Goal: Task Accomplishment & Management: Manage account settings

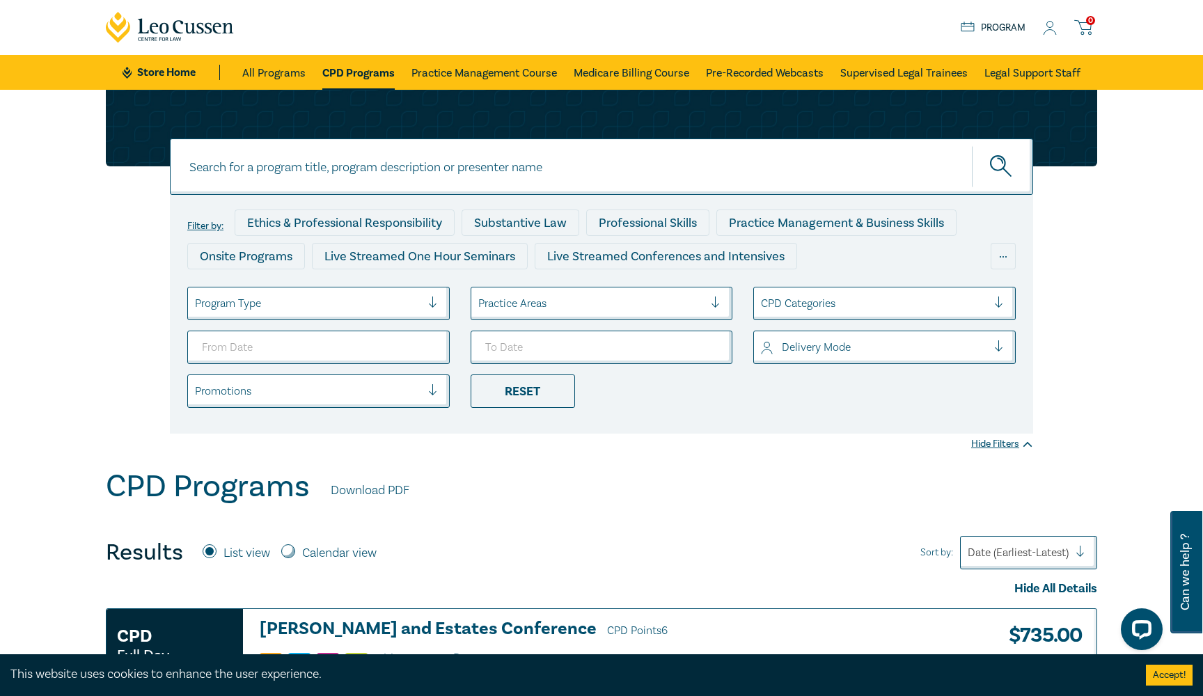
click at [1050, 32] on icon at bounding box center [1050, 28] width 14 height 15
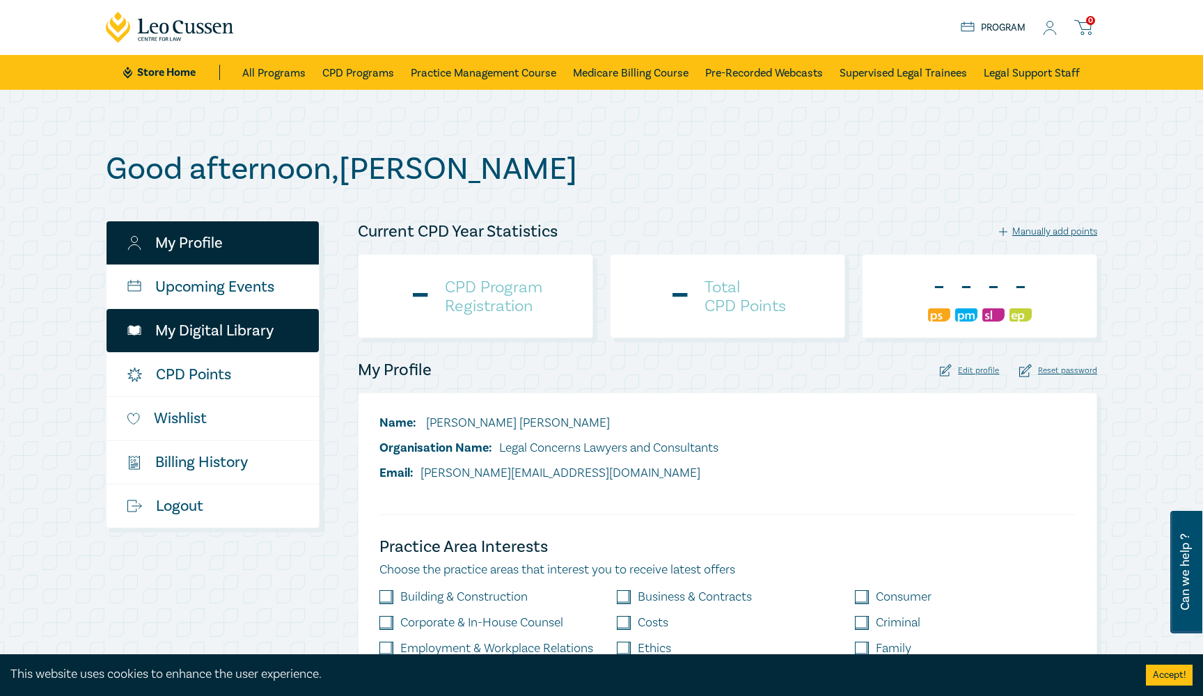
click at [231, 338] on link "My Digital Library" at bounding box center [213, 330] width 212 height 43
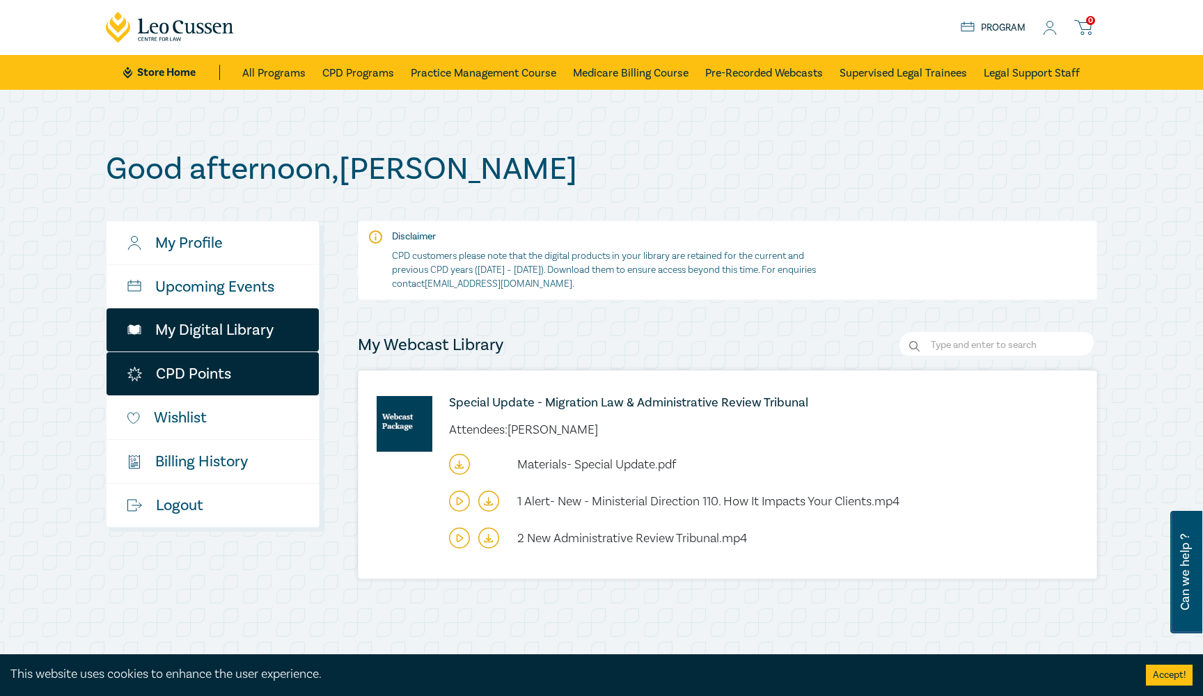
click at [211, 385] on link "CPD Points" at bounding box center [213, 373] width 212 height 43
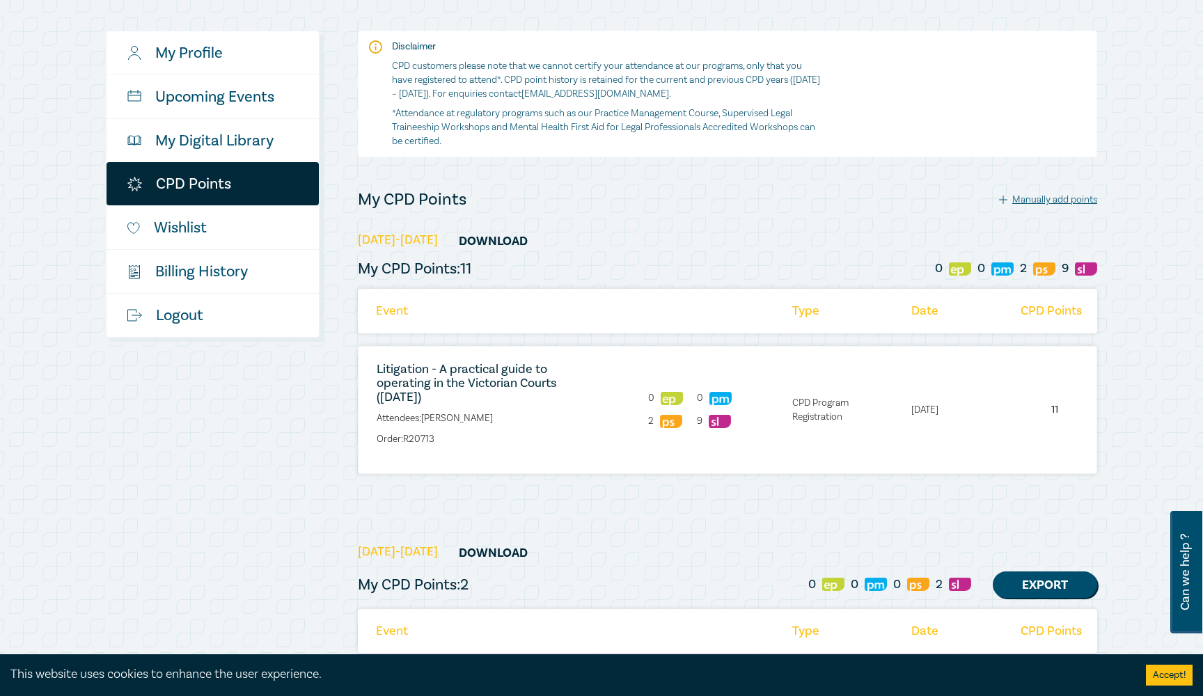
scroll to position [190, 0]
click at [436, 384] on link "Litigation - A practical guide to operating in the Victorian Courts ([DATE])" at bounding box center [467, 383] width 180 height 44
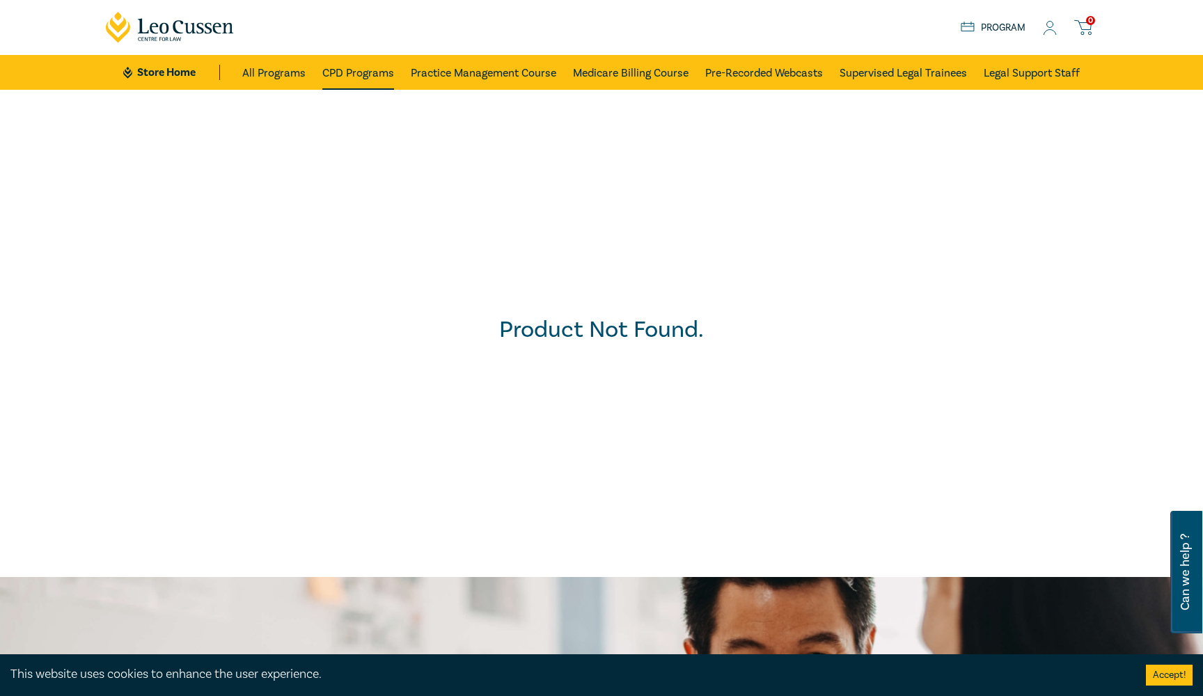
click at [372, 74] on link "CPD Programs" at bounding box center [358, 72] width 72 height 35
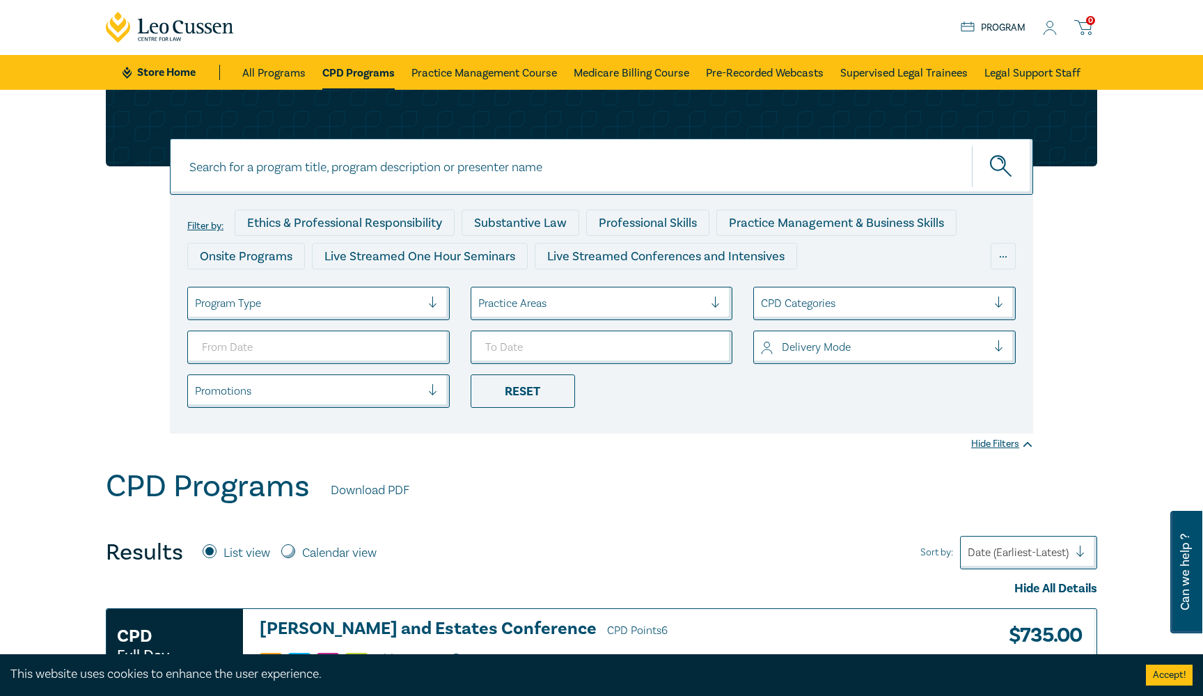
click at [1052, 26] on circle at bounding box center [1050, 25] width 6 height 6
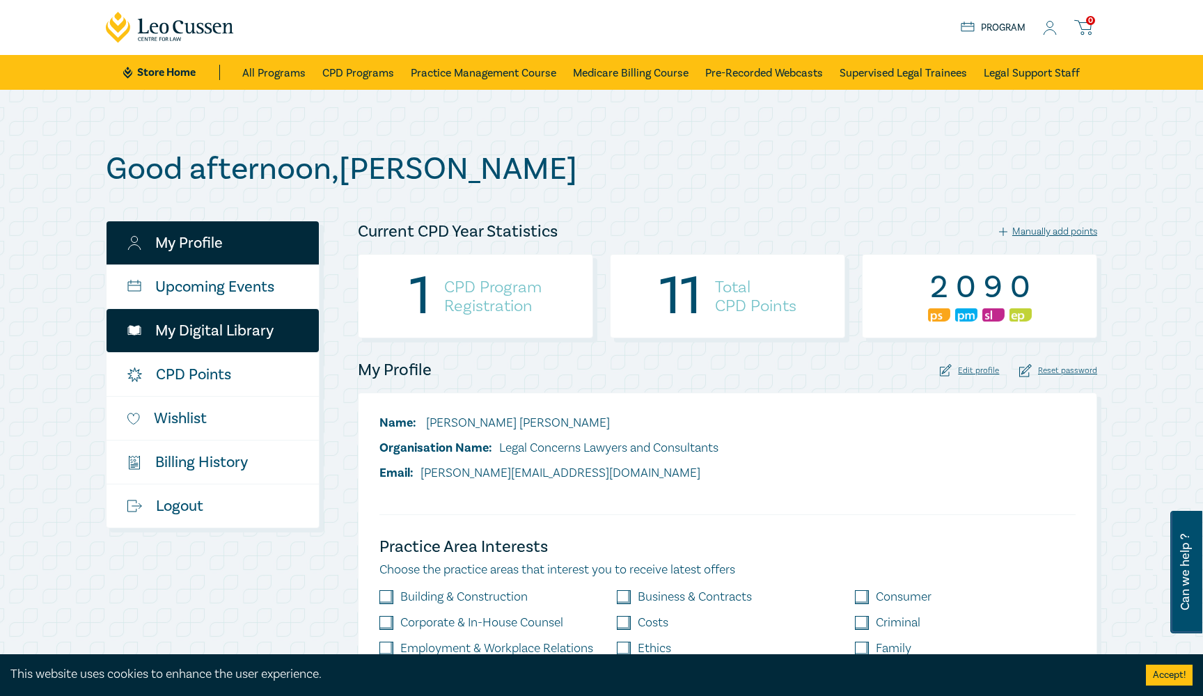
click at [218, 337] on link "My Digital Library" at bounding box center [213, 330] width 212 height 43
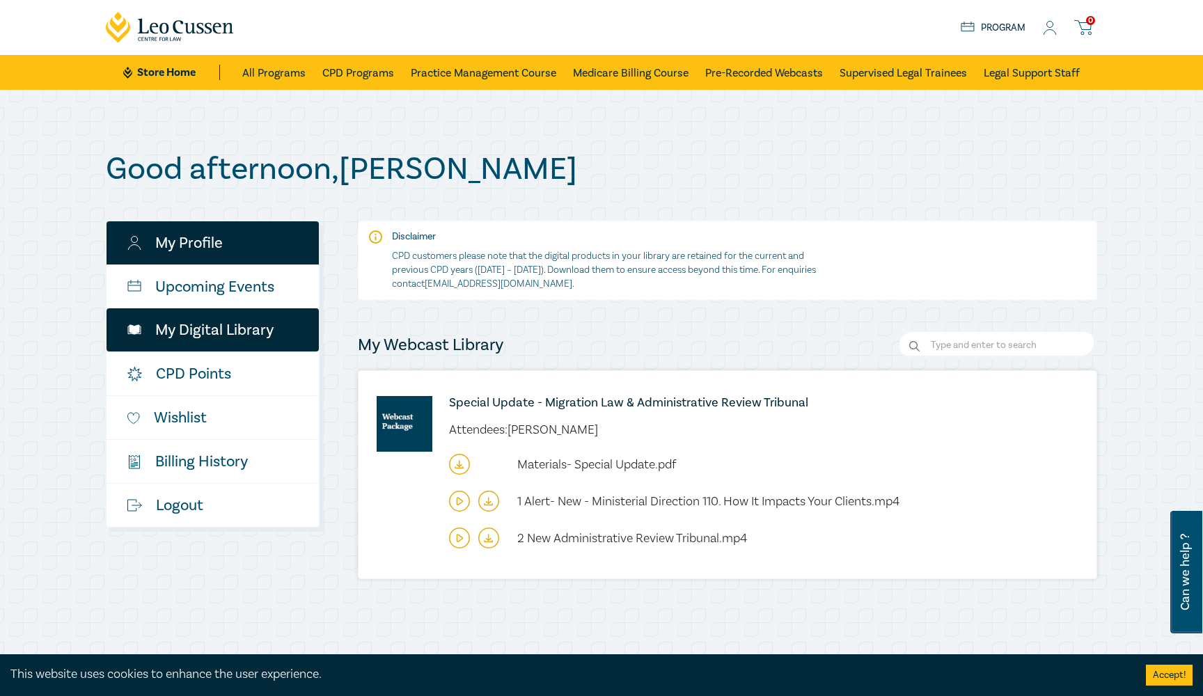
click at [211, 250] on link "My Profile" at bounding box center [213, 242] width 212 height 43
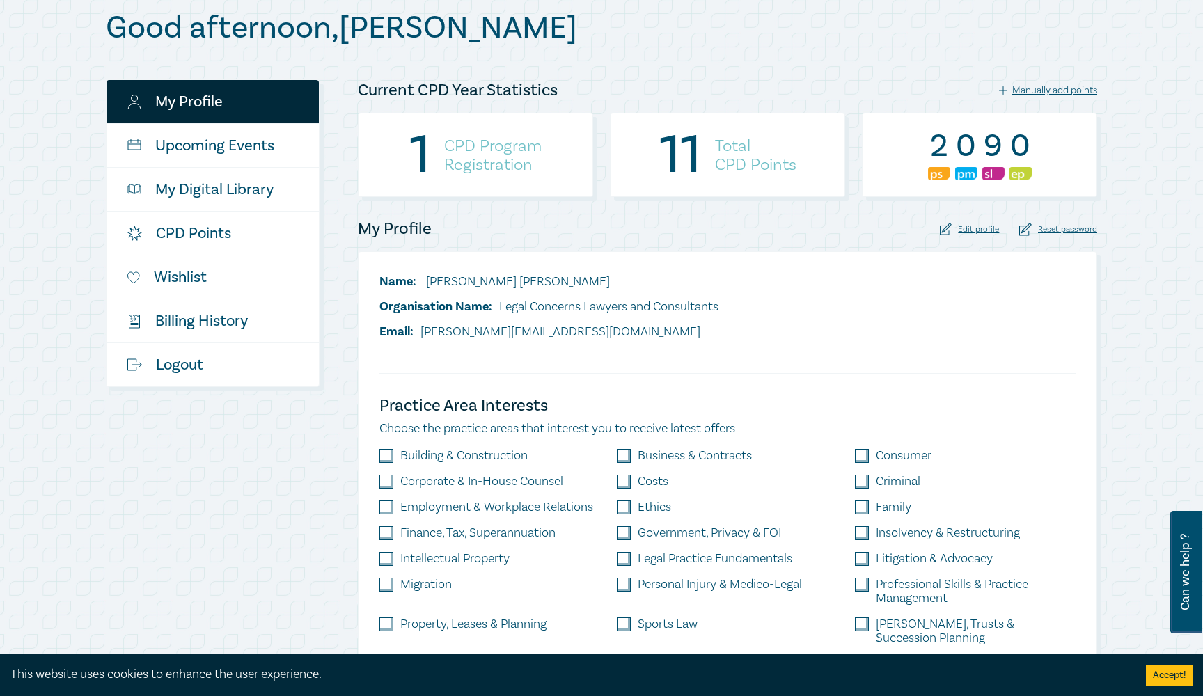
scroll to position [141, 0]
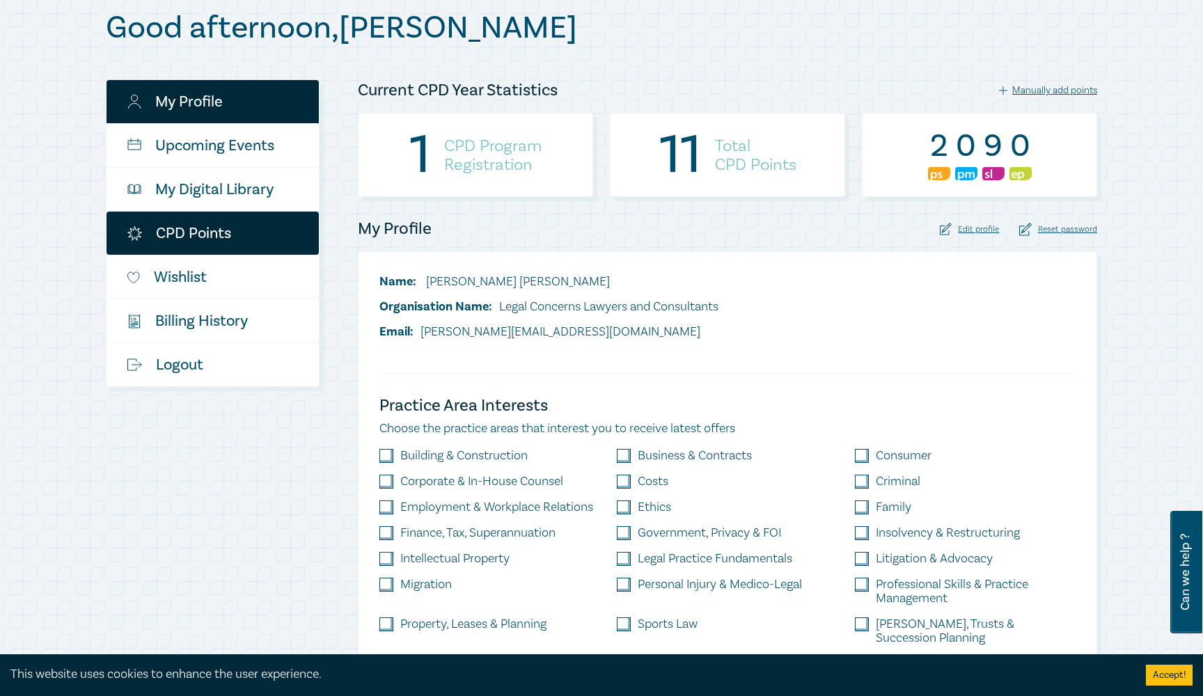
click at [204, 232] on link "CPD Points" at bounding box center [213, 233] width 212 height 43
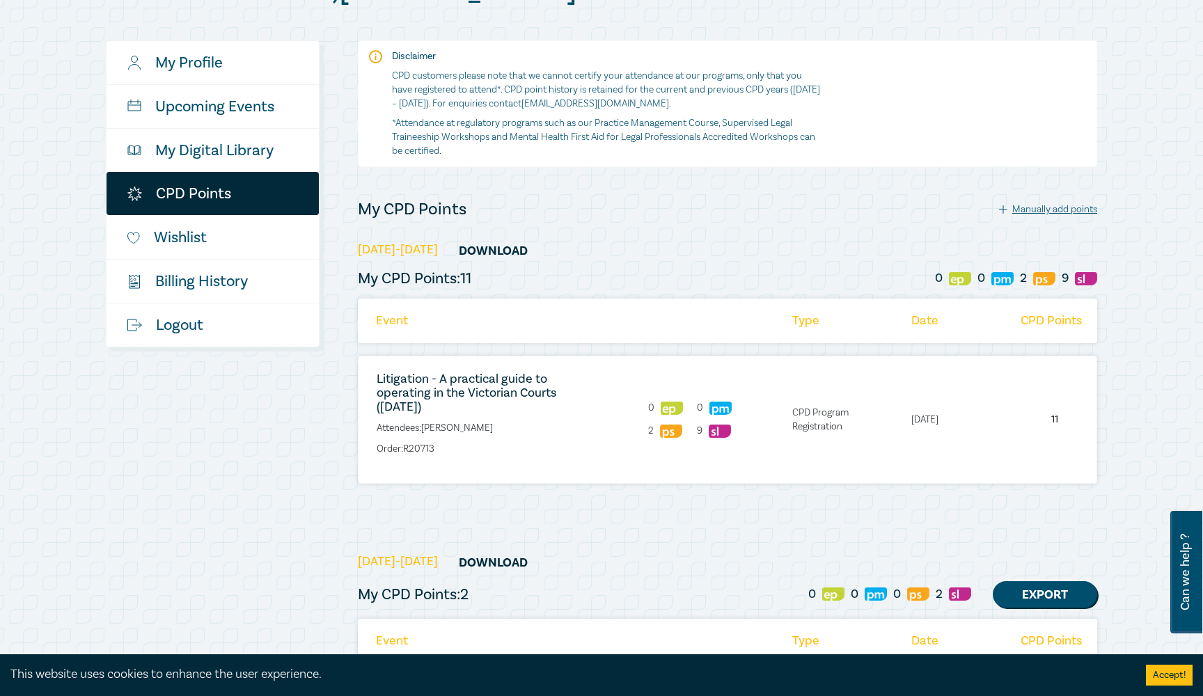
scroll to position [175, 0]
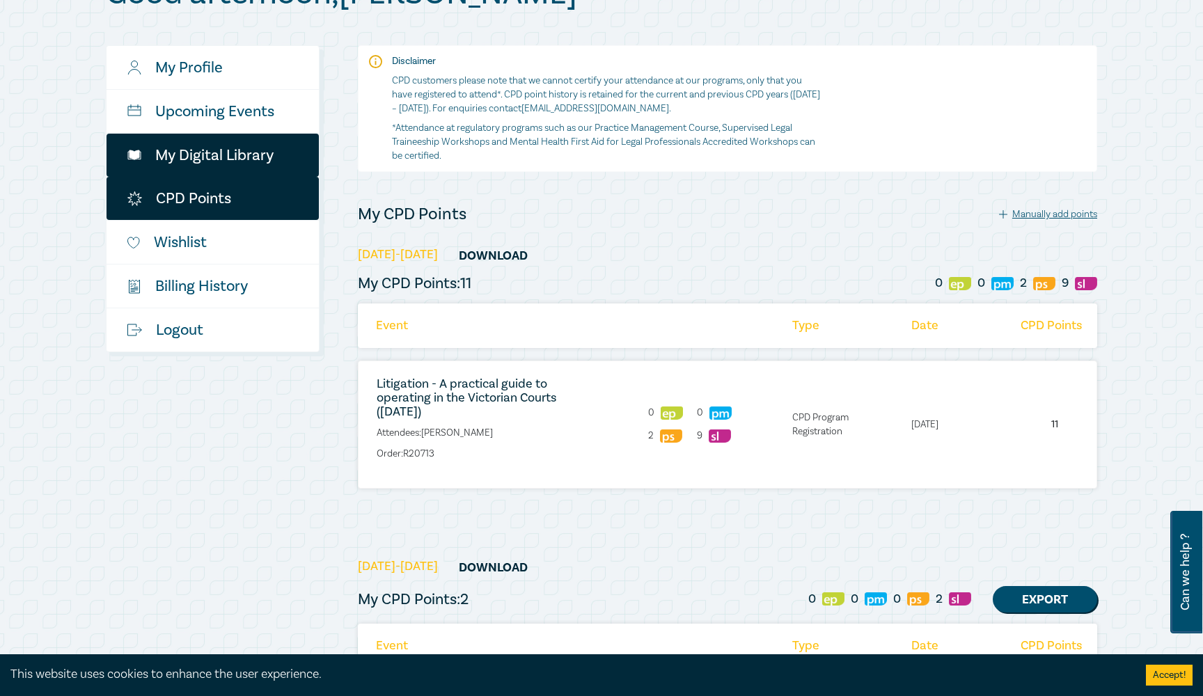
click at [202, 163] on link "My Digital Library" at bounding box center [213, 155] width 212 height 43
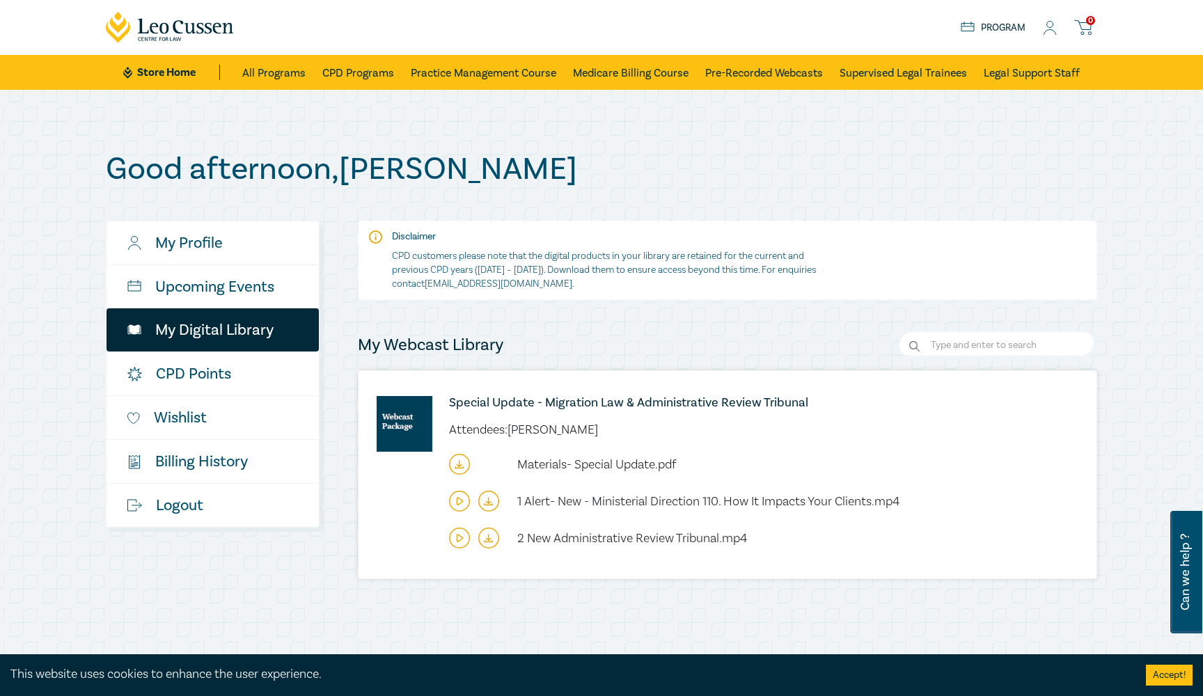
click at [455, 468] on icon at bounding box center [459, 467] width 8 height 1
